Goal: Navigation & Orientation: Find specific page/section

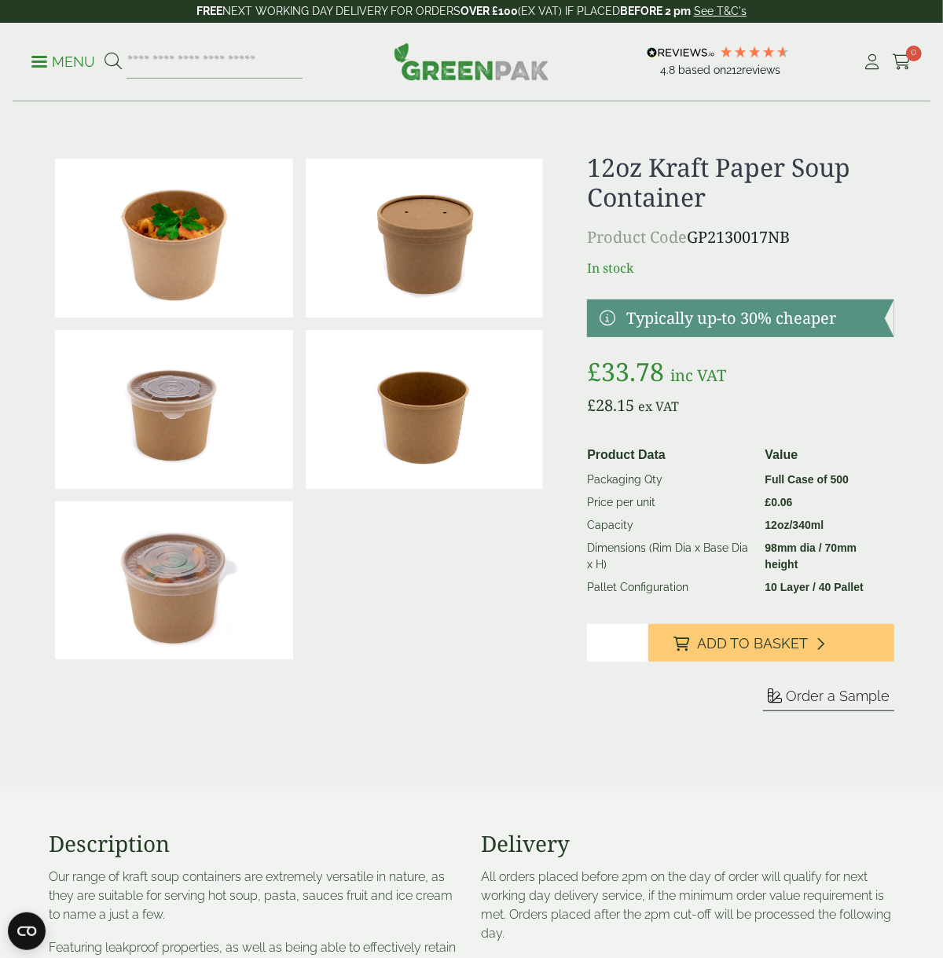
click at [439, 426] on img at bounding box center [425, 409] width 238 height 159
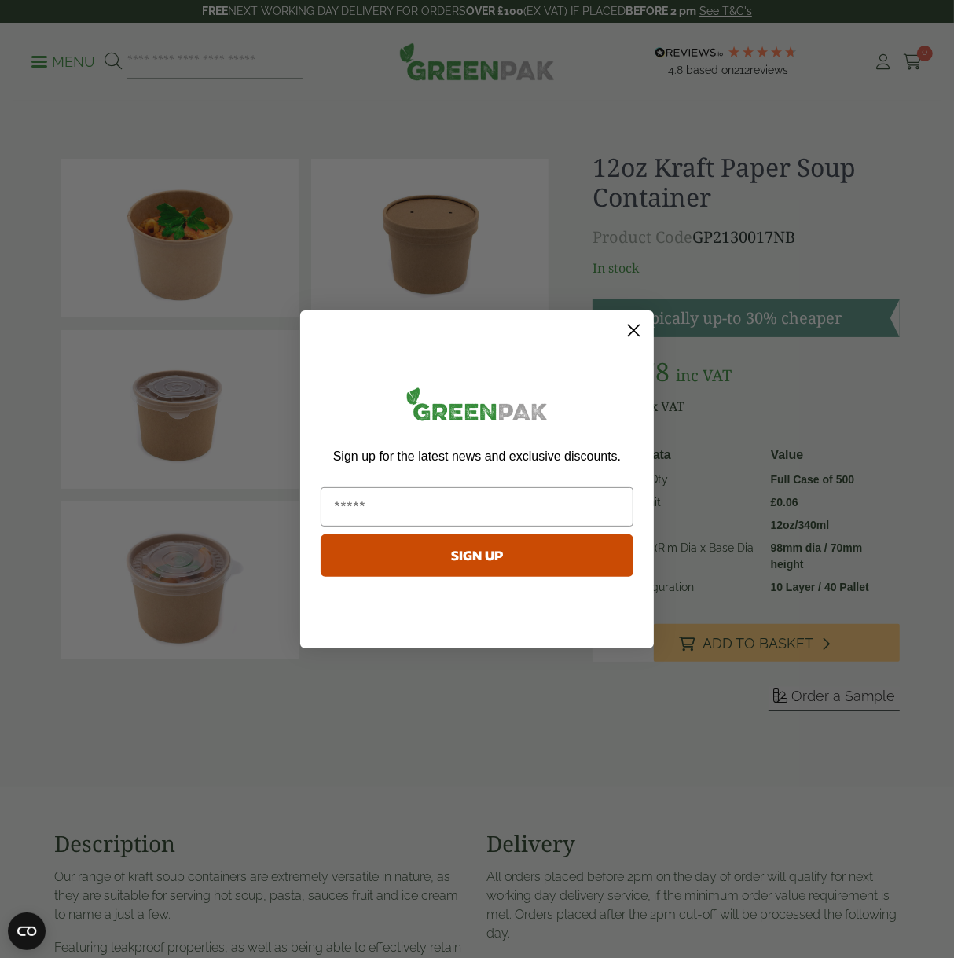
click at [633, 329] on icon "Close dialog" at bounding box center [634, 330] width 11 height 11
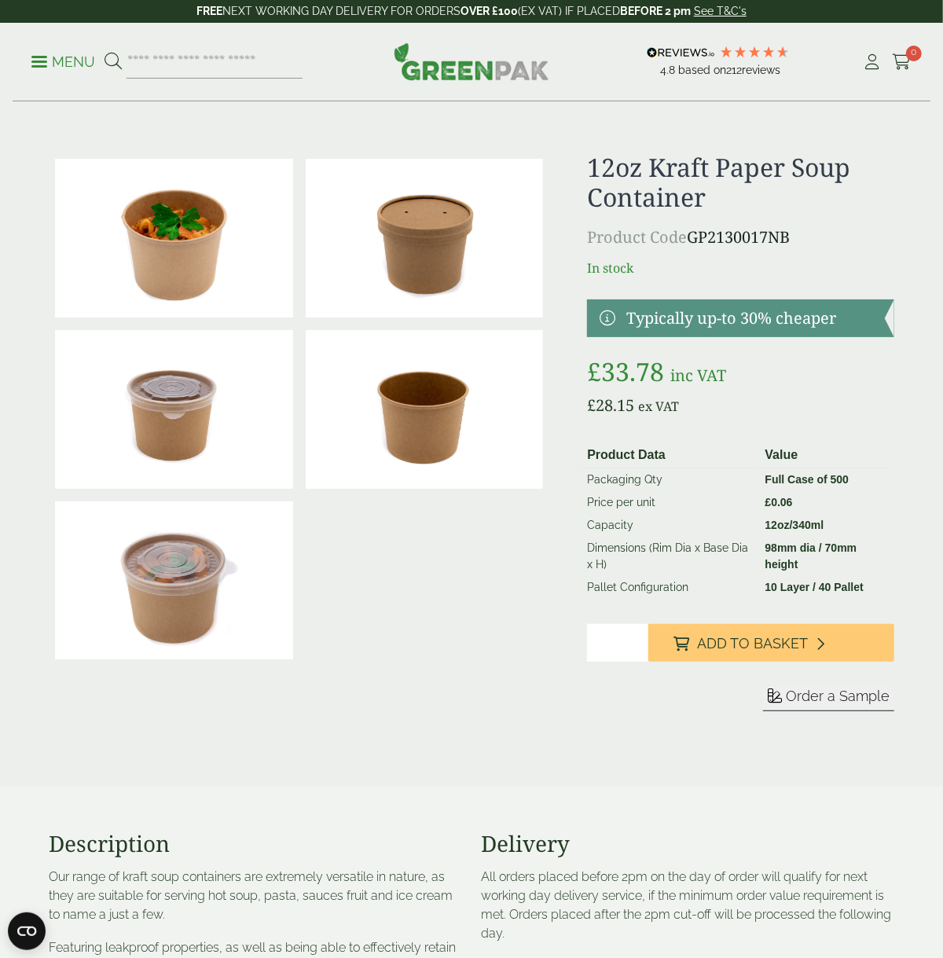
click at [32, 57] on p "Menu" at bounding box center [63, 62] width 64 height 19
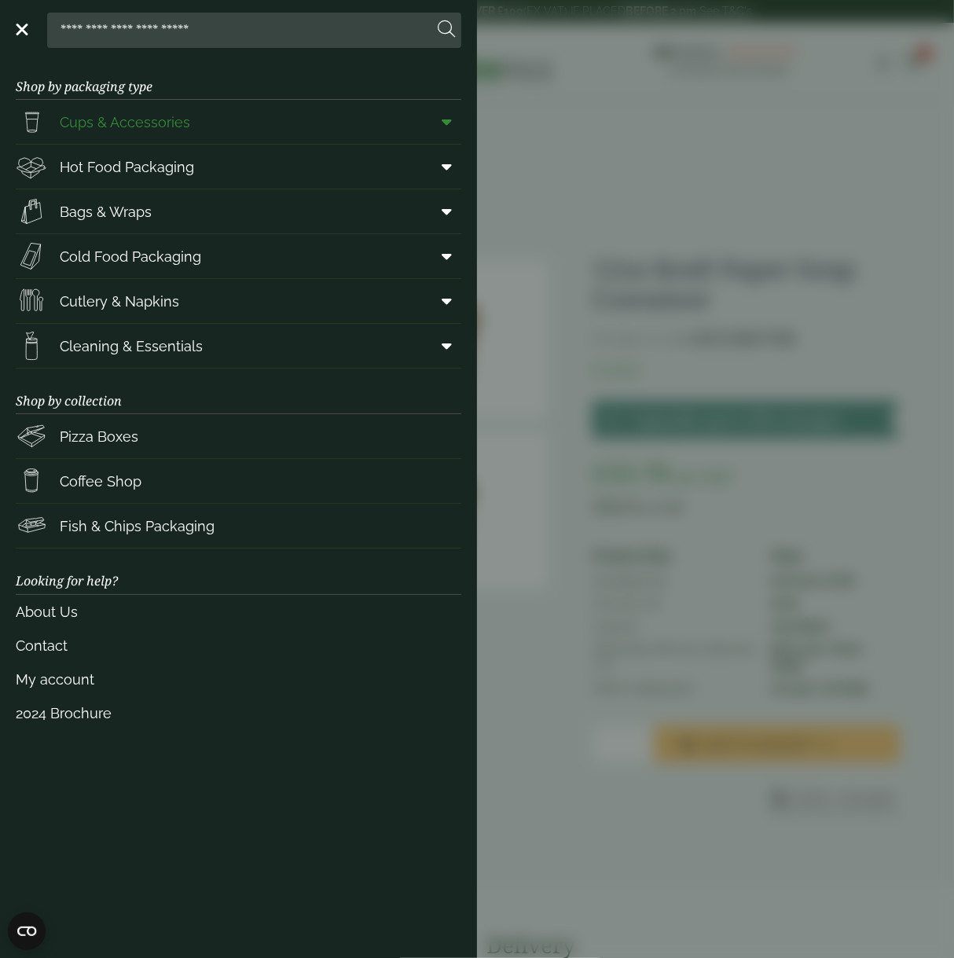
click at [180, 114] on link "Cups & Accessories" at bounding box center [239, 122] width 446 height 44
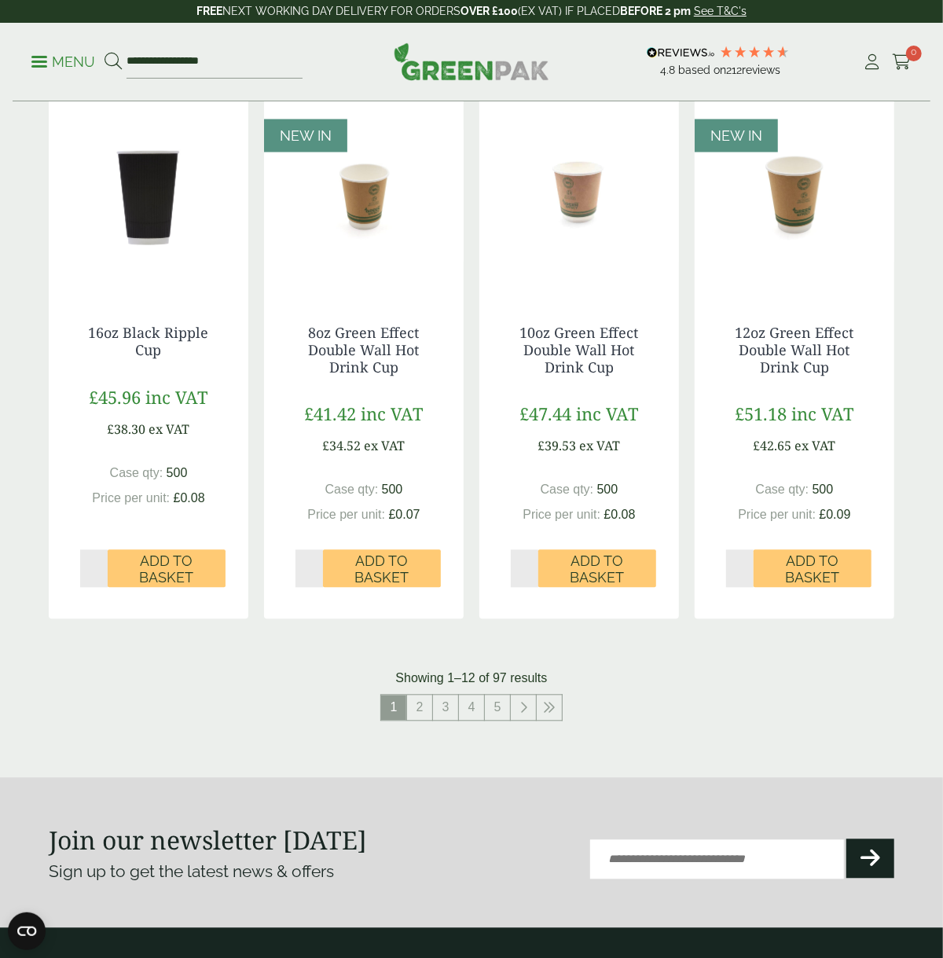
scroll to position [1333, 0]
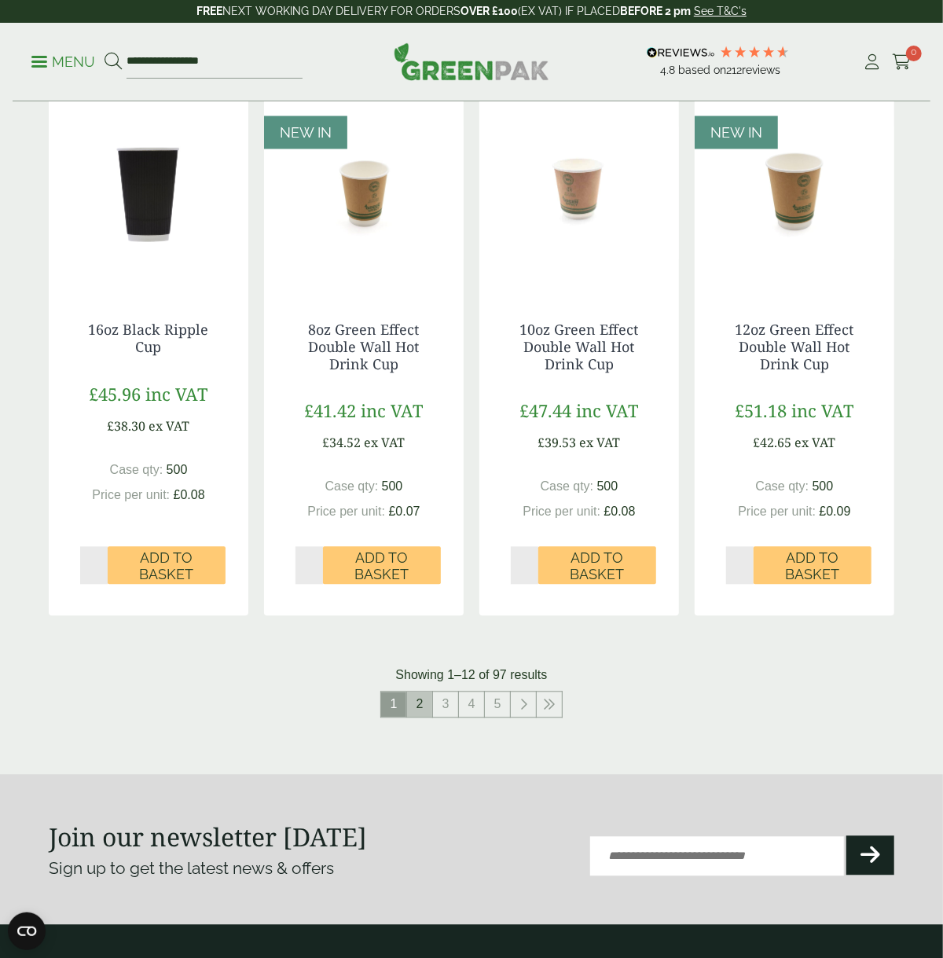
click at [424, 692] on link "2" at bounding box center [419, 704] width 25 height 25
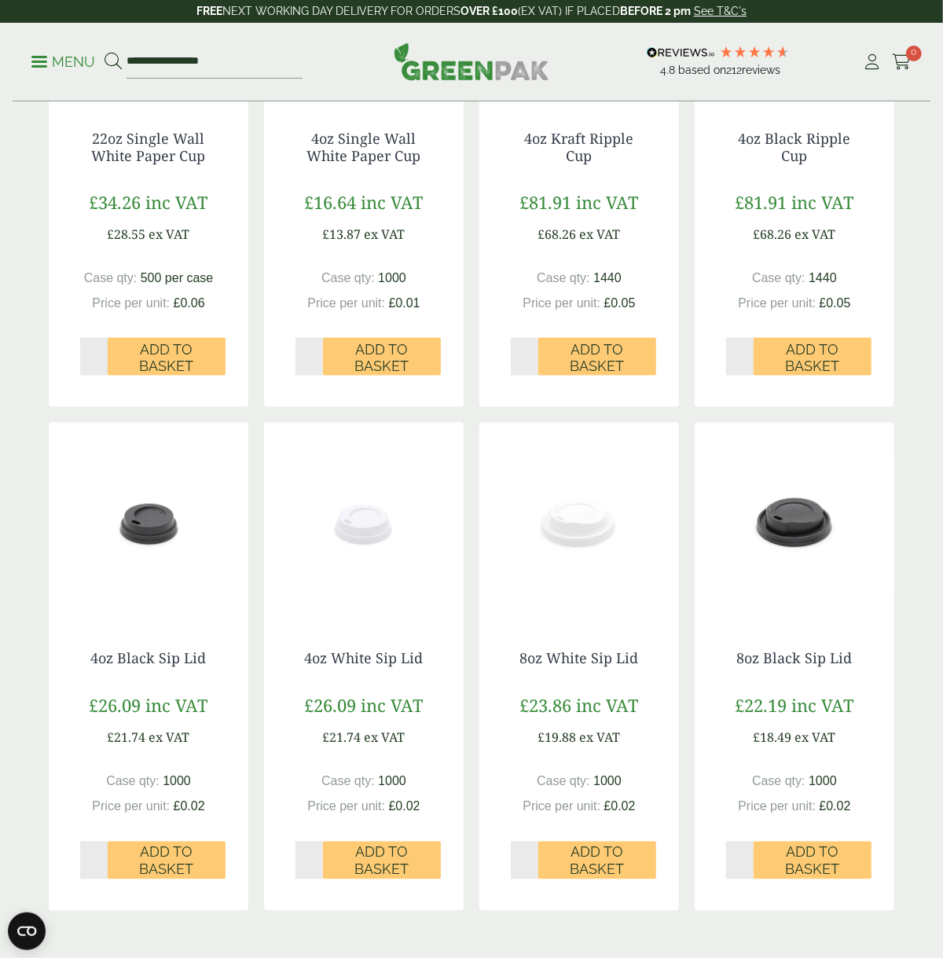
scroll to position [1290, 0]
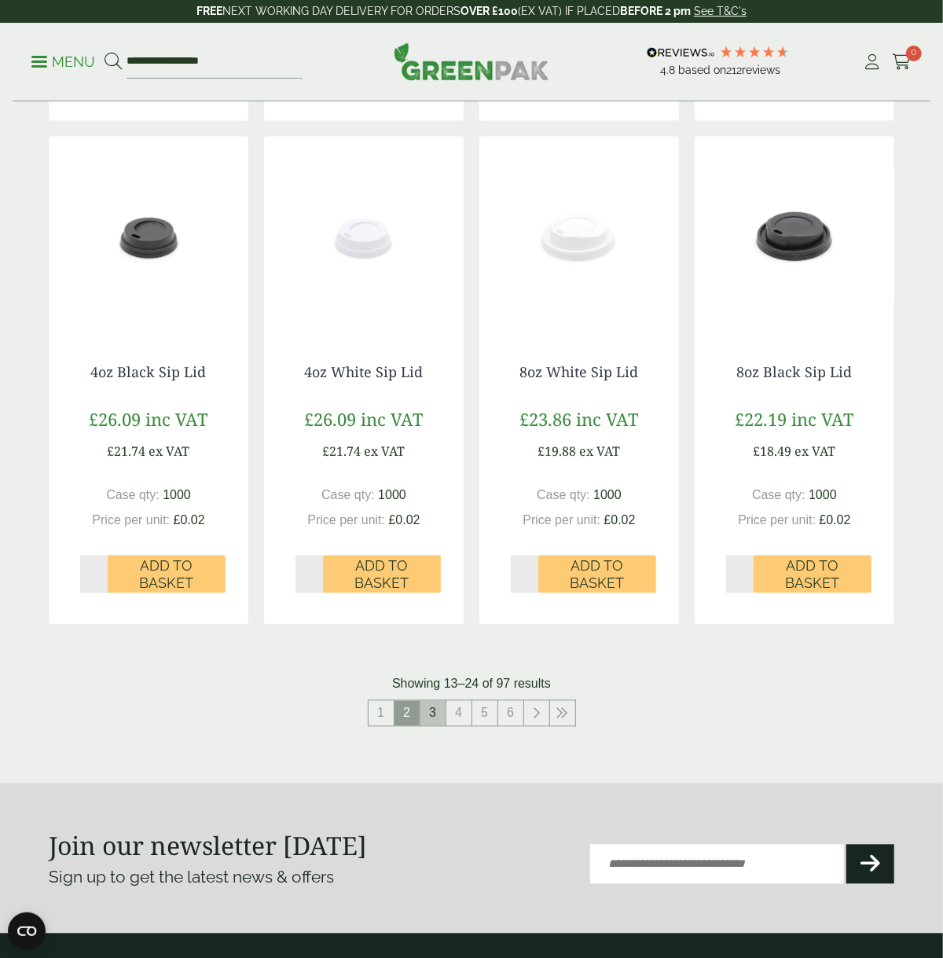
click at [429, 701] on link "3" at bounding box center [432, 713] width 25 height 25
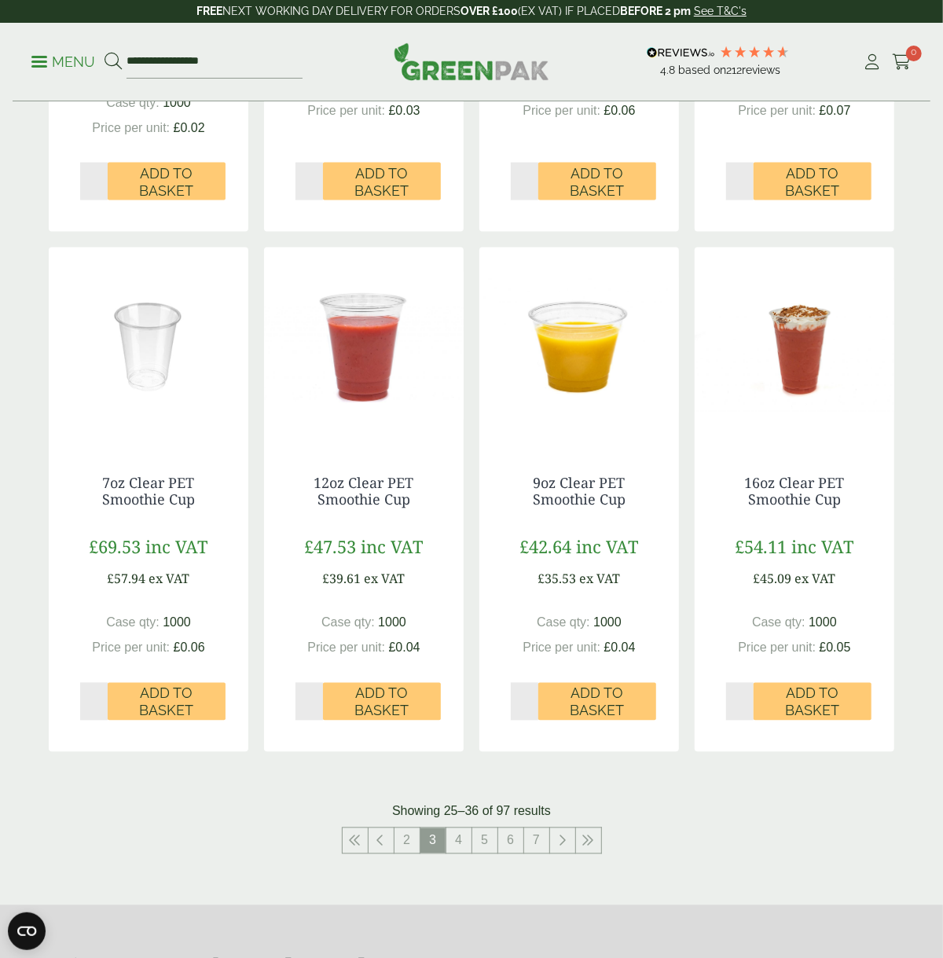
scroll to position [1333, 0]
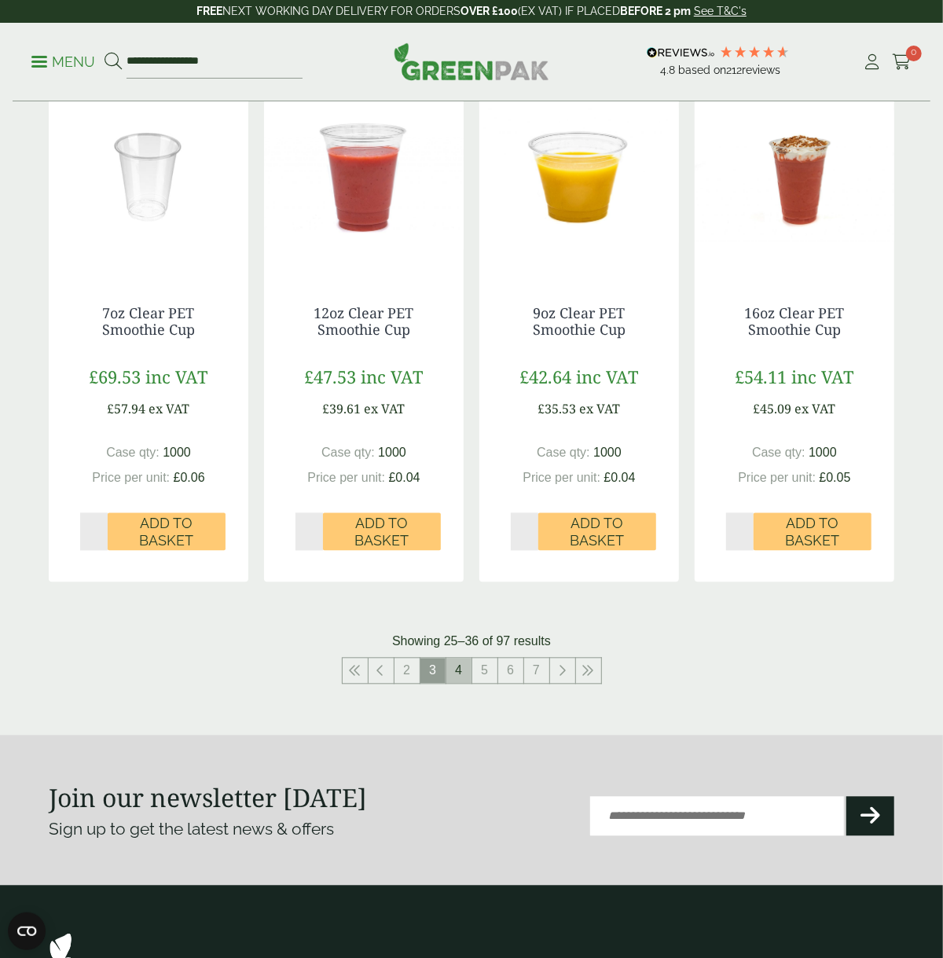
click at [459, 659] on link "4" at bounding box center [458, 671] width 25 height 25
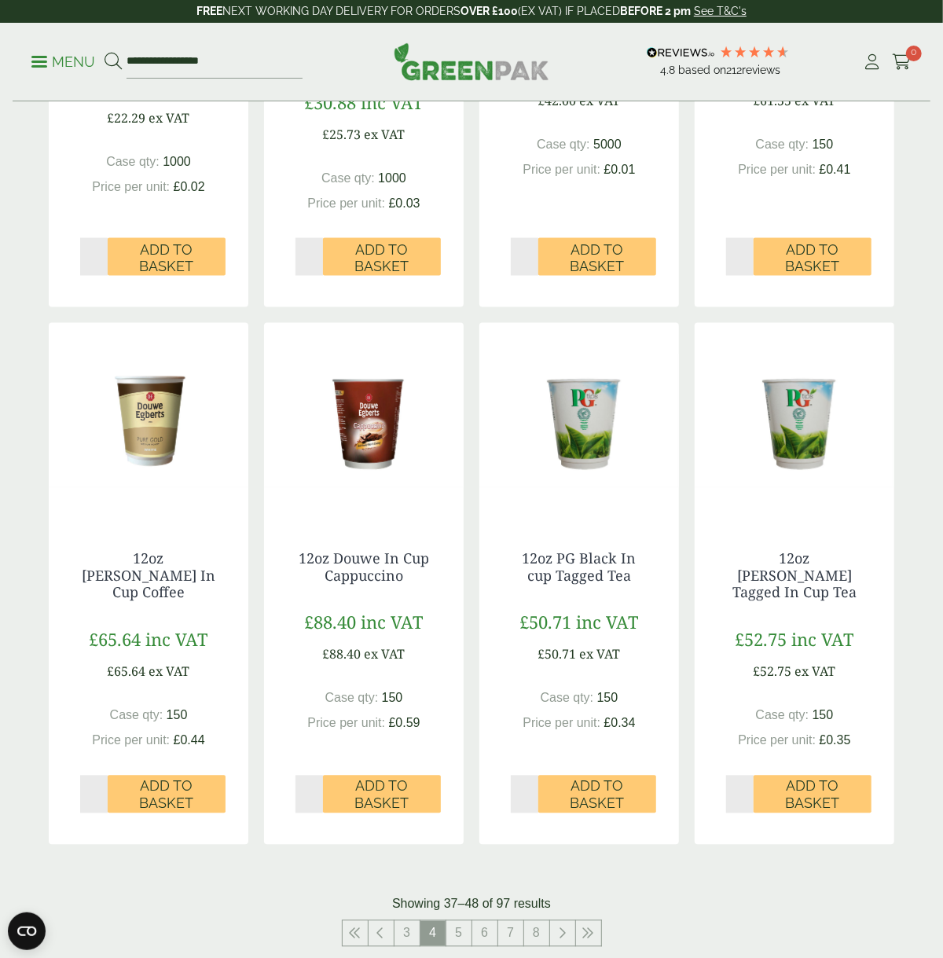
scroll to position [1333, 0]
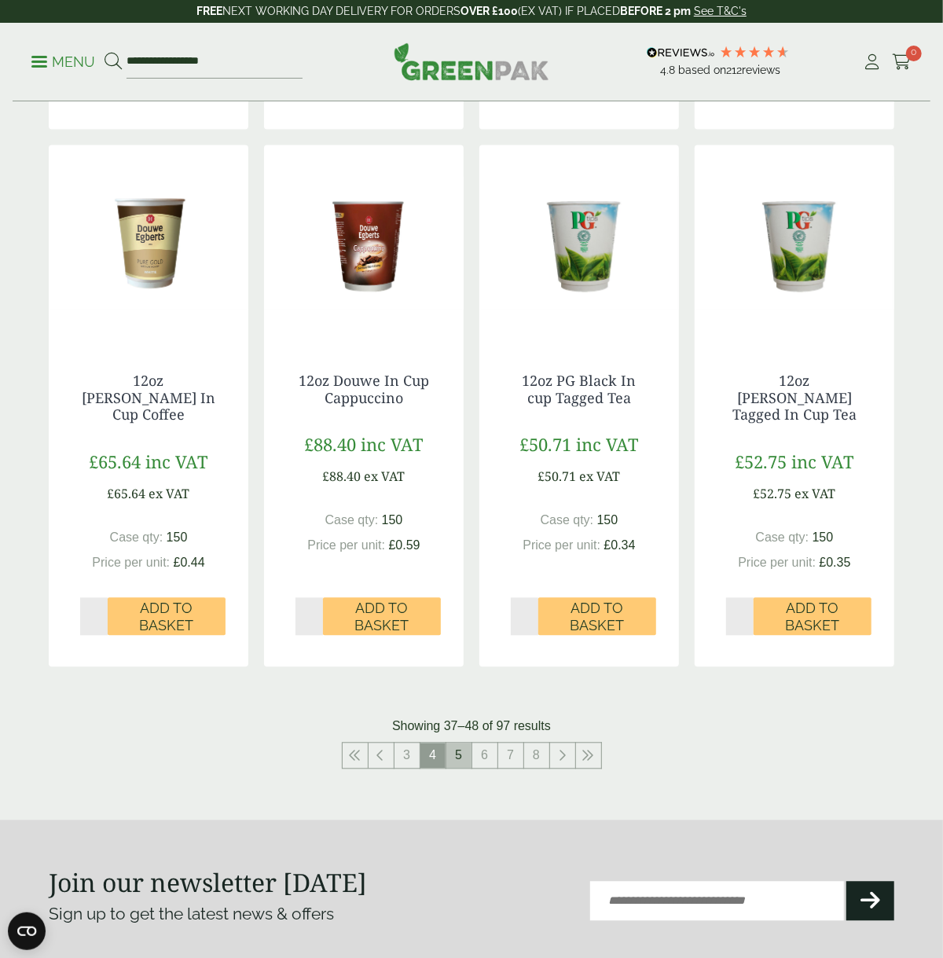
click at [458, 743] on link "5" at bounding box center [458, 755] width 25 height 25
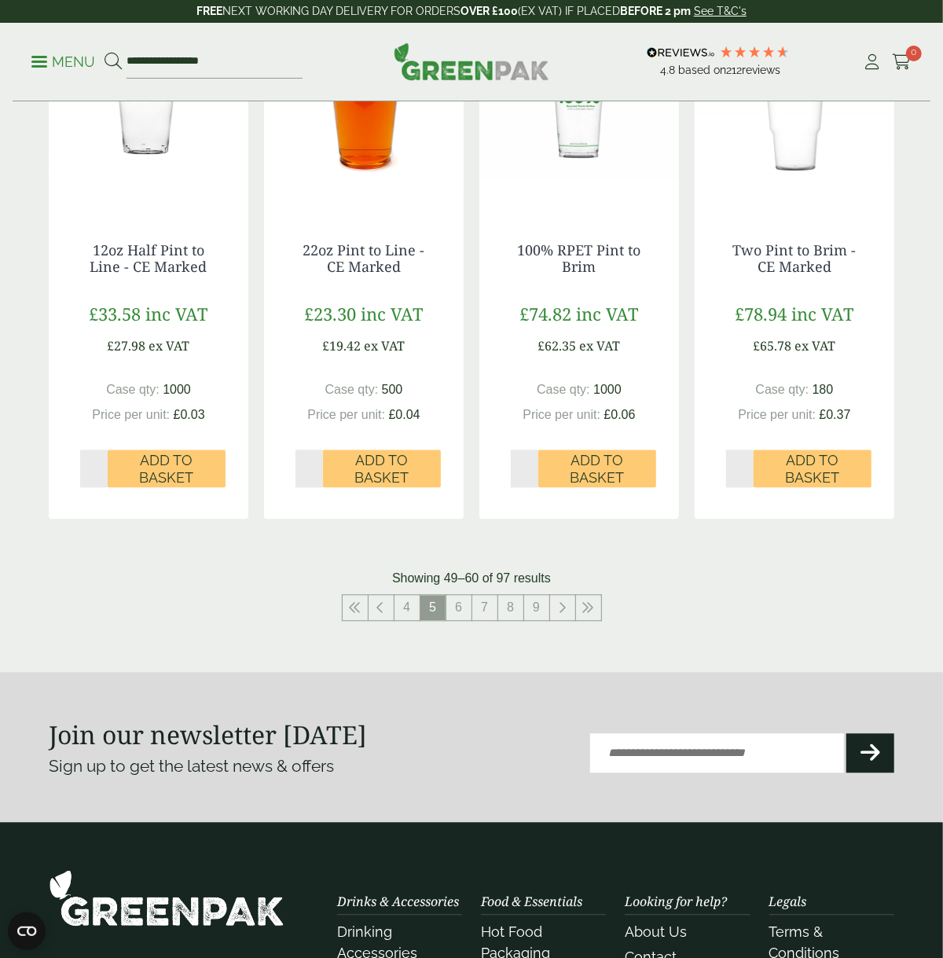
scroll to position [1476, 0]
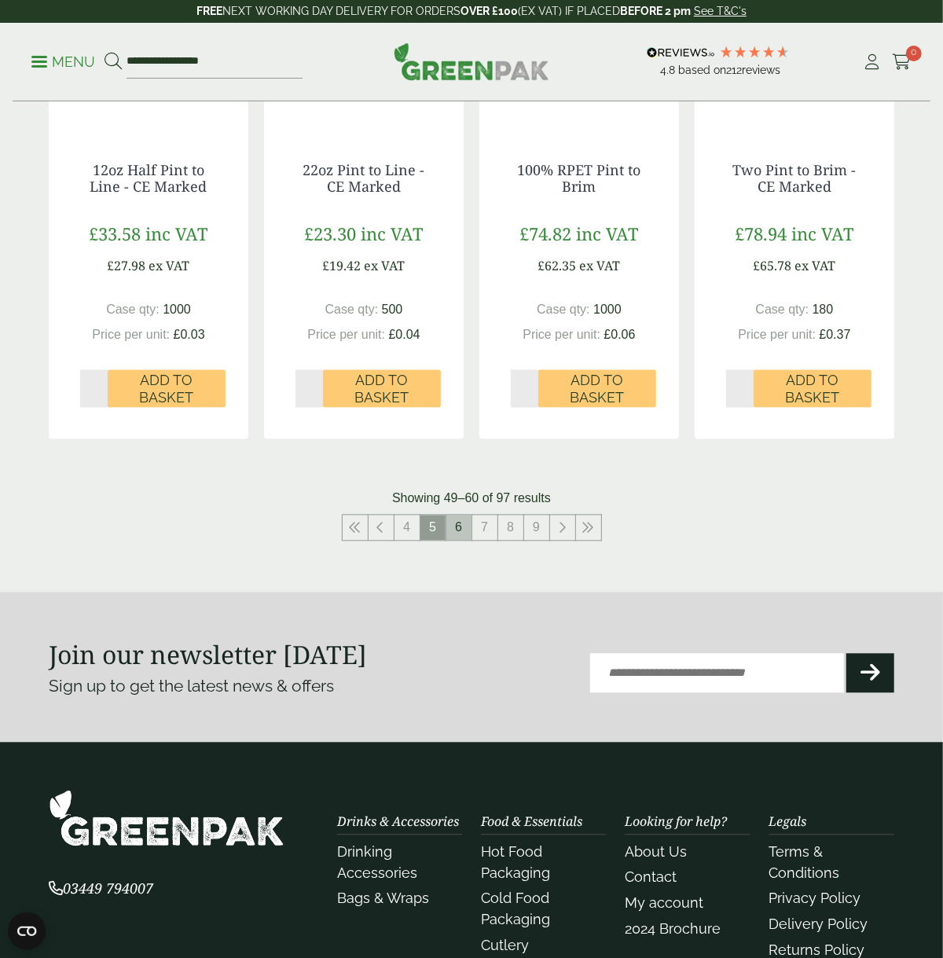
click at [454, 516] on link "6" at bounding box center [458, 528] width 25 height 25
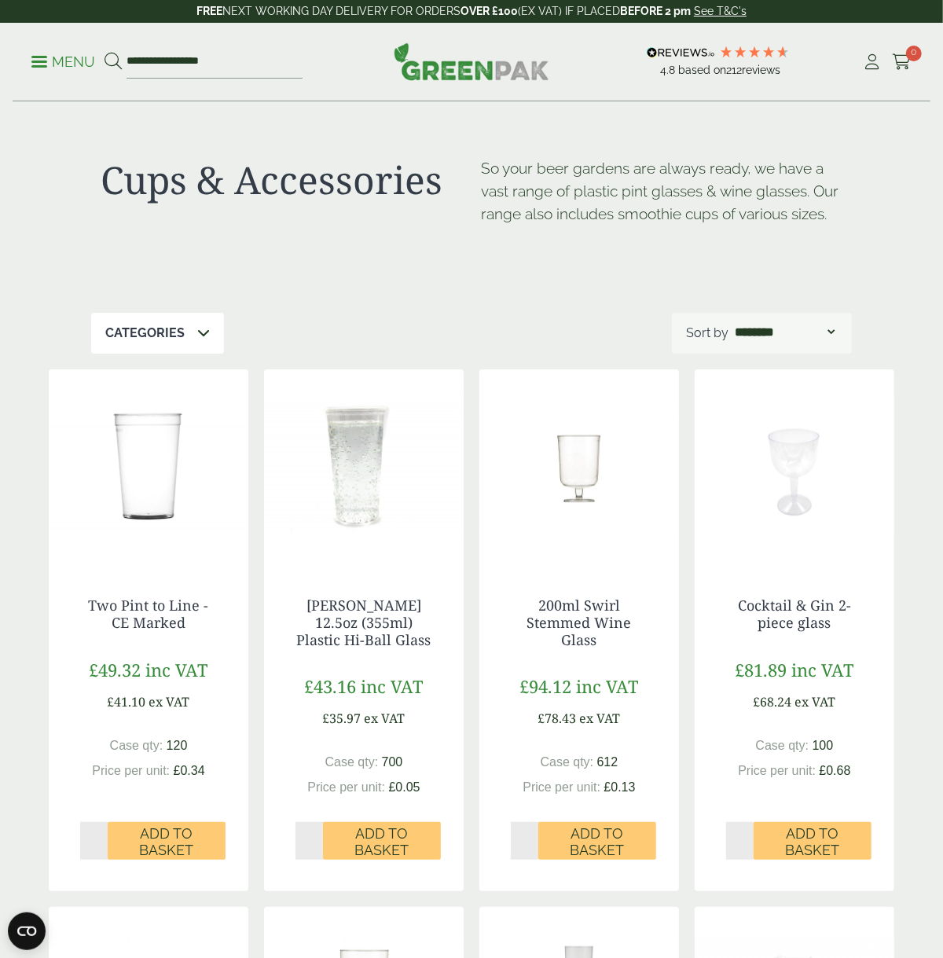
click at [31, 53] on p "Menu" at bounding box center [63, 62] width 64 height 19
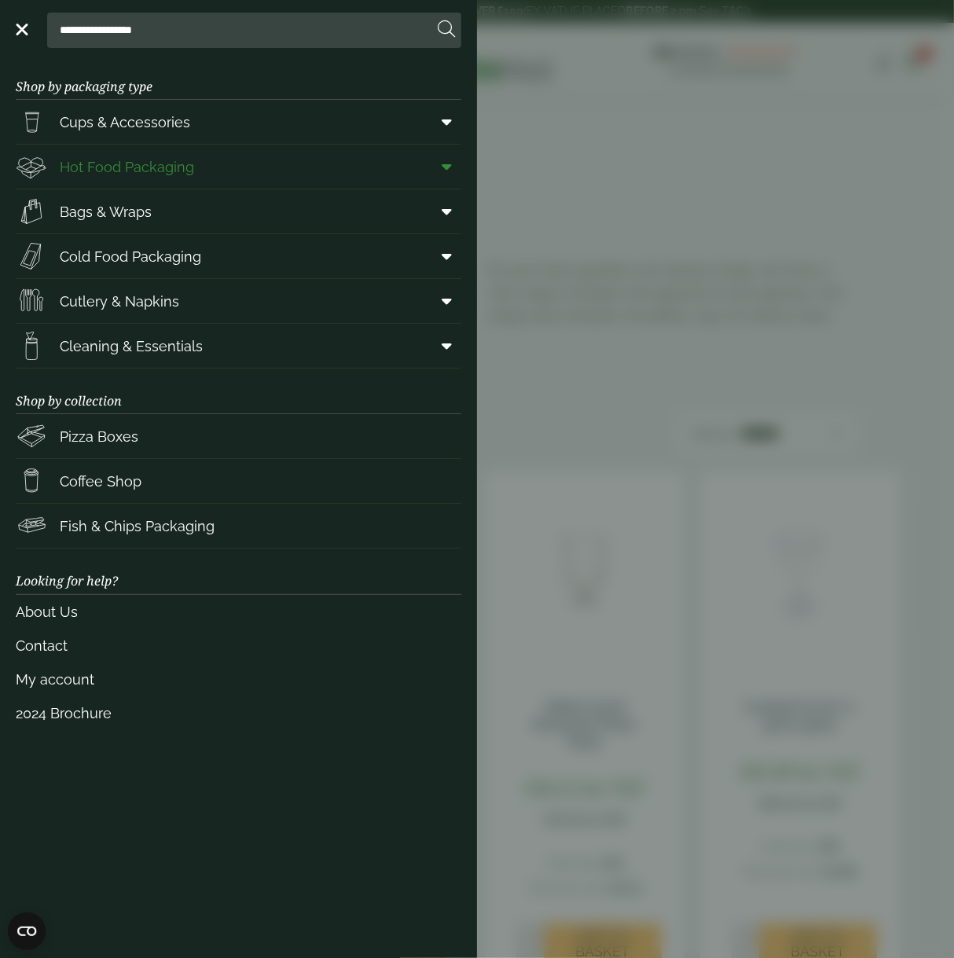
click at [450, 159] on icon at bounding box center [447, 167] width 10 height 16
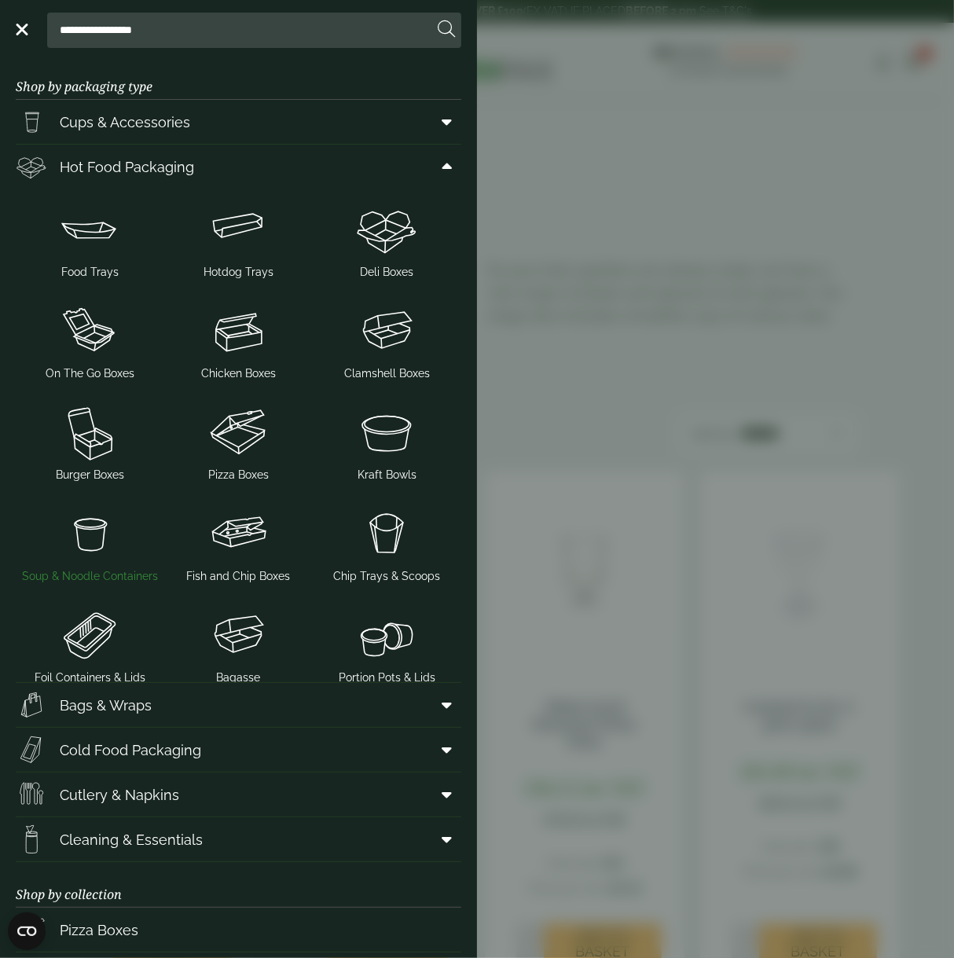
click at [101, 513] on img at bounding box center [90, 533] width 136 height 63
